Goal: Information Seeking & Learning: Compare options

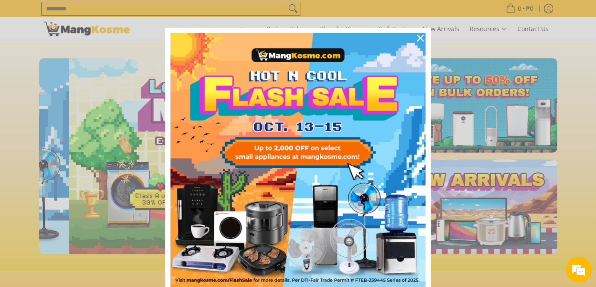
scroll to position [0, 343]
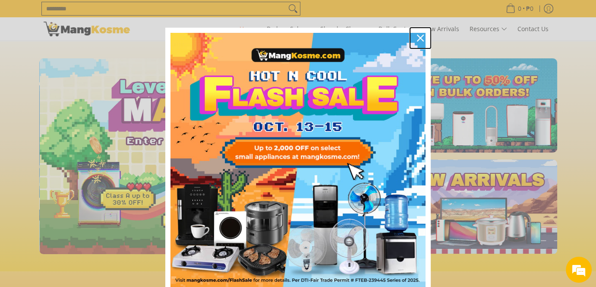
click at [417, 38] on icon "close icon" at bounding box center [420, 38] width 7 height 7
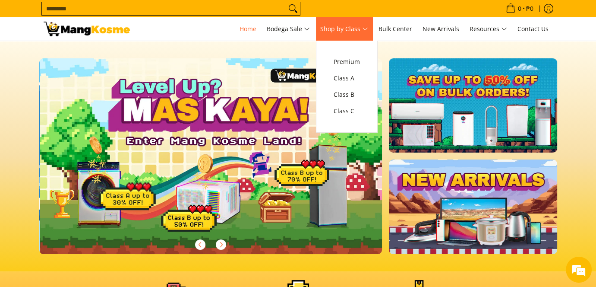
click at [345, 25] on span "Shop by Class" at bounding box center [344, 29] width 48 height 11
click at [357, 111] on span "Class C" at bounding box center [347, 111] width 26 height 11
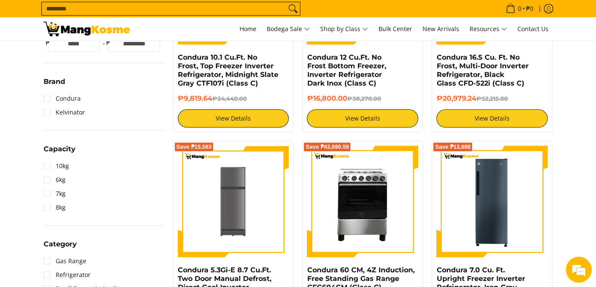
scroll to position [162, 0]
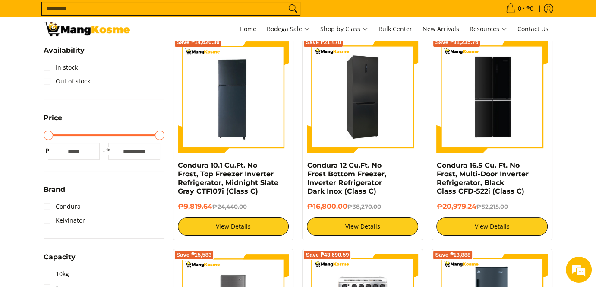
click at [370, 97] on img at bounding box center [362, 96] width 111 height 111
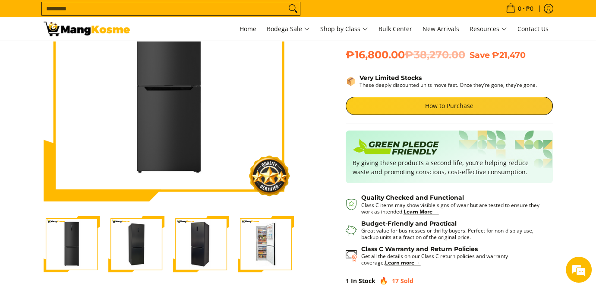
scroll to position [162, 0]
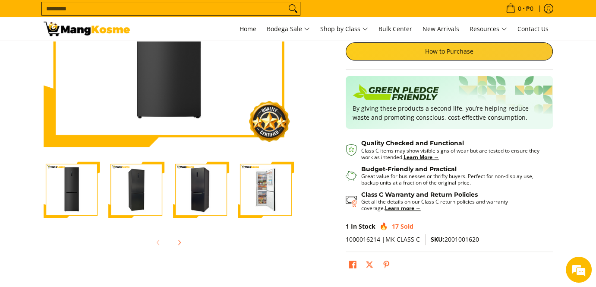
click at [255, 183] on img "Condura 12 Cu.Ft. No Frost Bottom Freezer, Inverter Refrigerator Dark Inox (Cla…" at bounding box center [266, 189] width 56 height 56
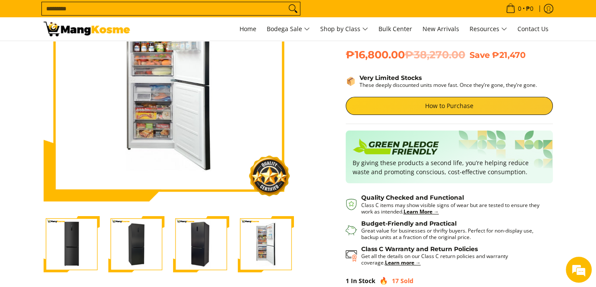
scroll to position [0, 0]
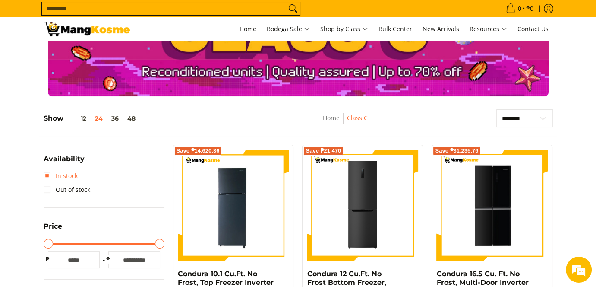
click at [57, 176] on link "In stock" at bounding box center [61, 176] width 34 height 14
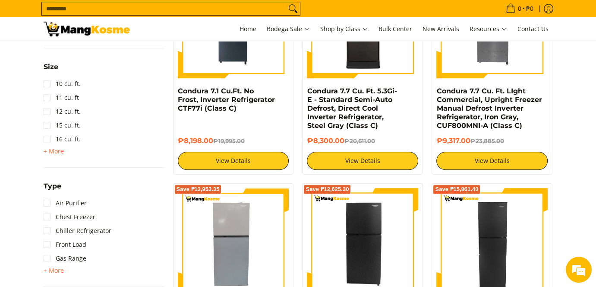
scroll to position [499, 0]
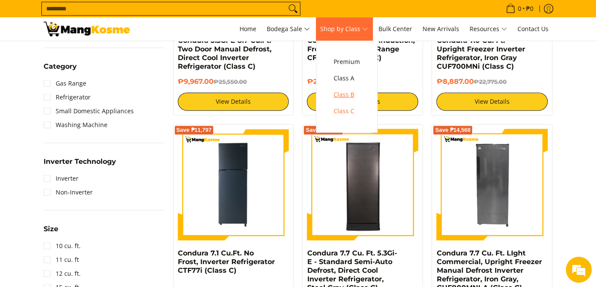
click at [351, 94] on span "Class B" at bounding box center [347, 94] width 26 height 11
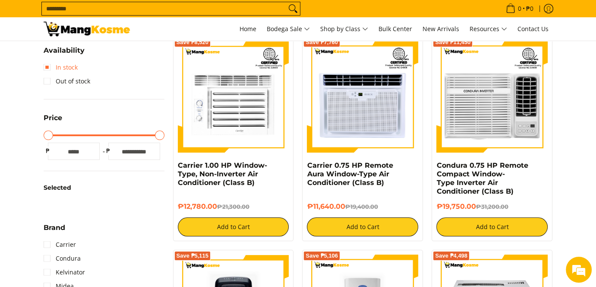
click at [66, 69] on link "In stock" at bounding box center [61, 67] width 34 height 14
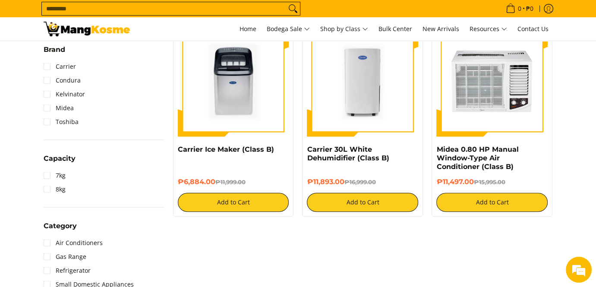
scroll to position [499, 0]
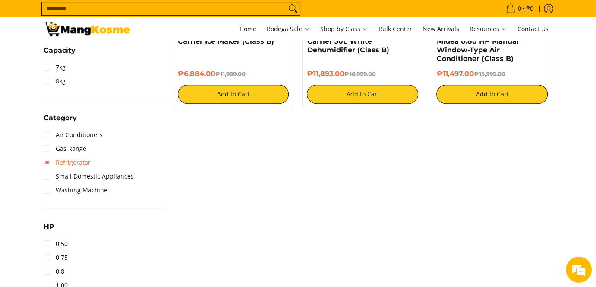
click at [82, 161] on link "Refrigerator" at bounding box center [67, 162] width 47 height 14
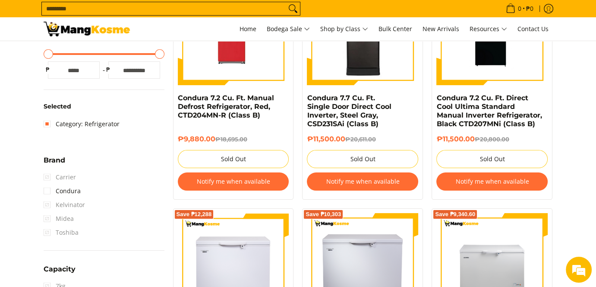
scroll to position [67, 0]
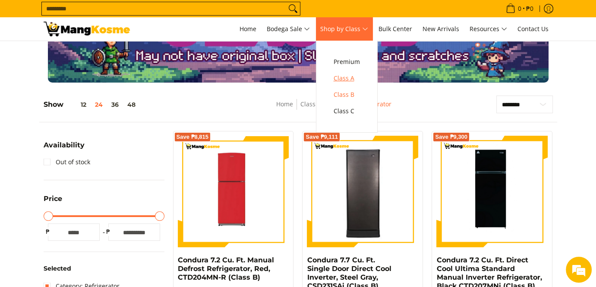
click at [341, 76] on span "Class A" at bounding box center [347, 78] width 26 height 11
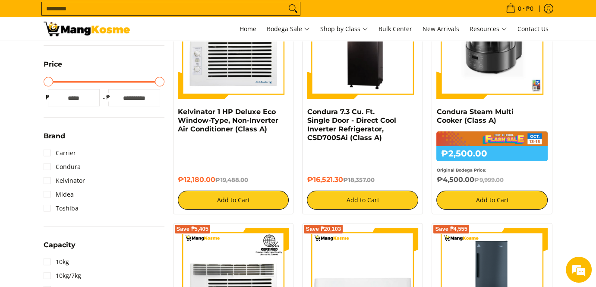
scroll to position [107, 0]
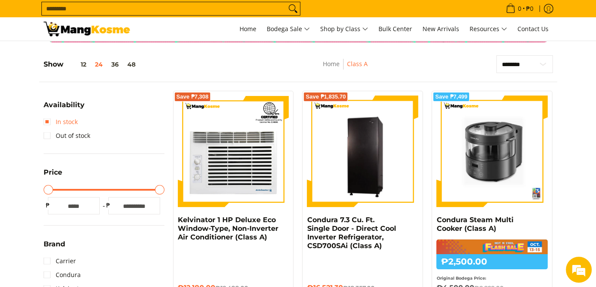
click at [73, 121] on link "In stock" at bounding box center [61, 122] width 34 height 14
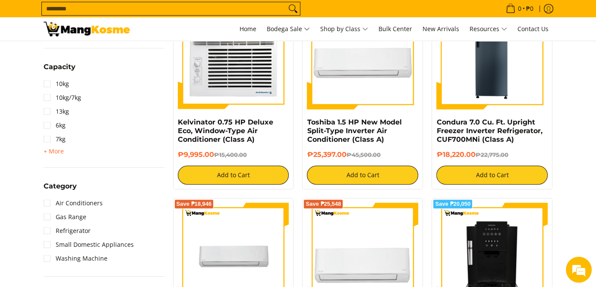
scroll to position [499, 0]
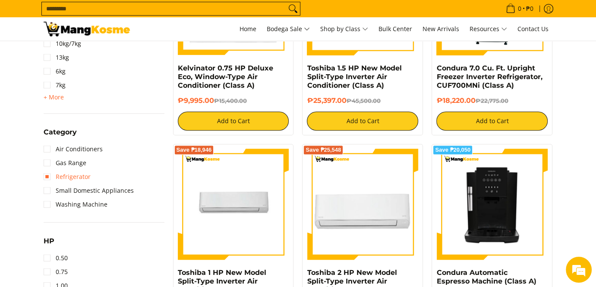
click at [79, 180] on link "Refrigerator" at bounding box center [67, 177] width 47 height 14
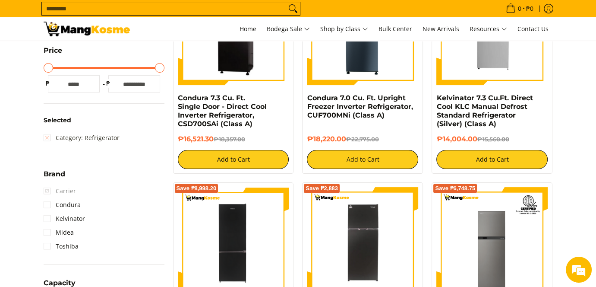
scroll to position [67, 0]
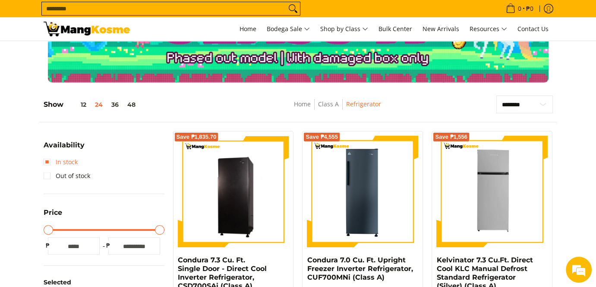
click at [52, 159] on link "In stock" at bounding box center [61, 162] width 34 height 14
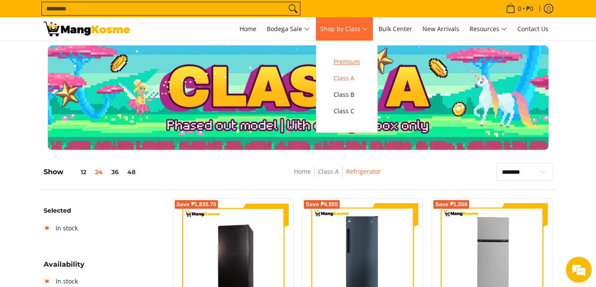
click at [340, 61] on span "Premium" at bounding box center [347, 62] width 26 height 11
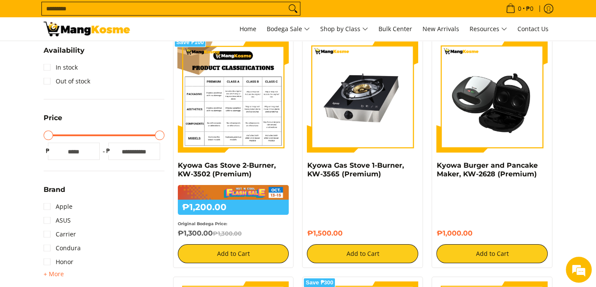
scroll to position [162, 0]
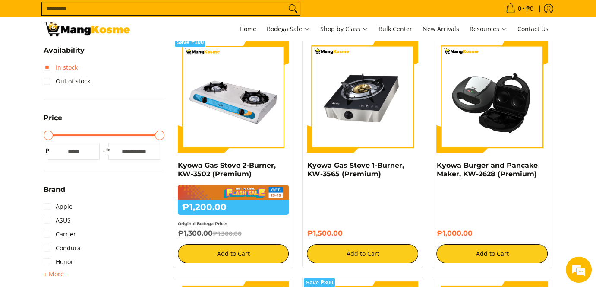
click at [52, 64] on link "In stock" at bounding box center [61, 67] width 34 height 14
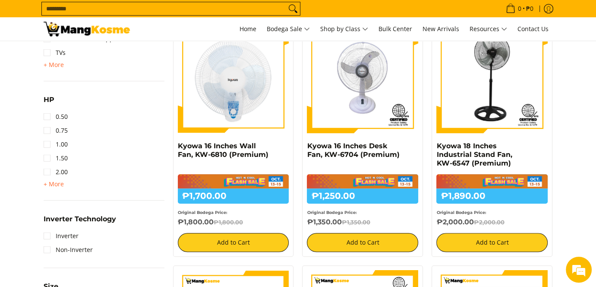
scroll to position [607, 0]
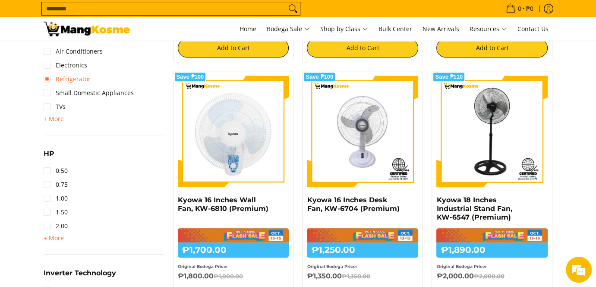
click at [81, 79] on link "Refrigerator" at bounding box center [67, 79] width 47 height 14
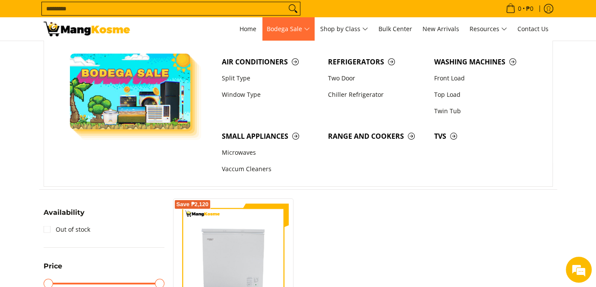
click at [291, 32] on span "Bodega Sale" at bounding box center [288, 29] width 43 height 11
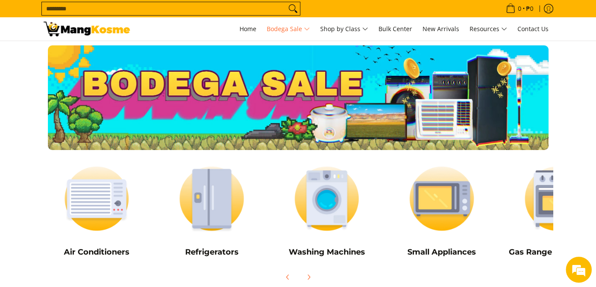
scroll to position [107, 0]
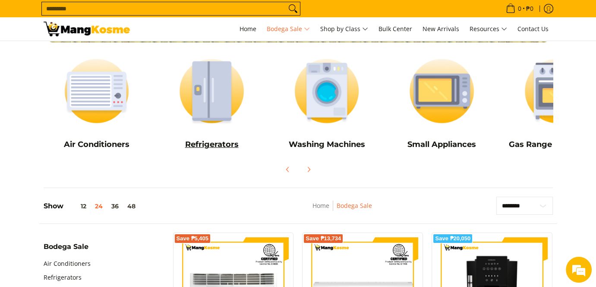
click at [206, 117] on img at bounding box center [211, 91] width 107 height 80
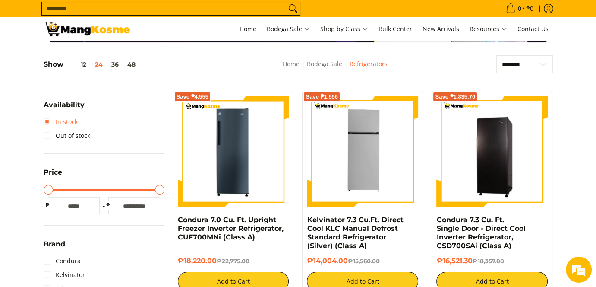
click at [71, 118] on link "In stock" at bounding box center [61, 122] width 34 height 14
